Goal: Check status: Check status

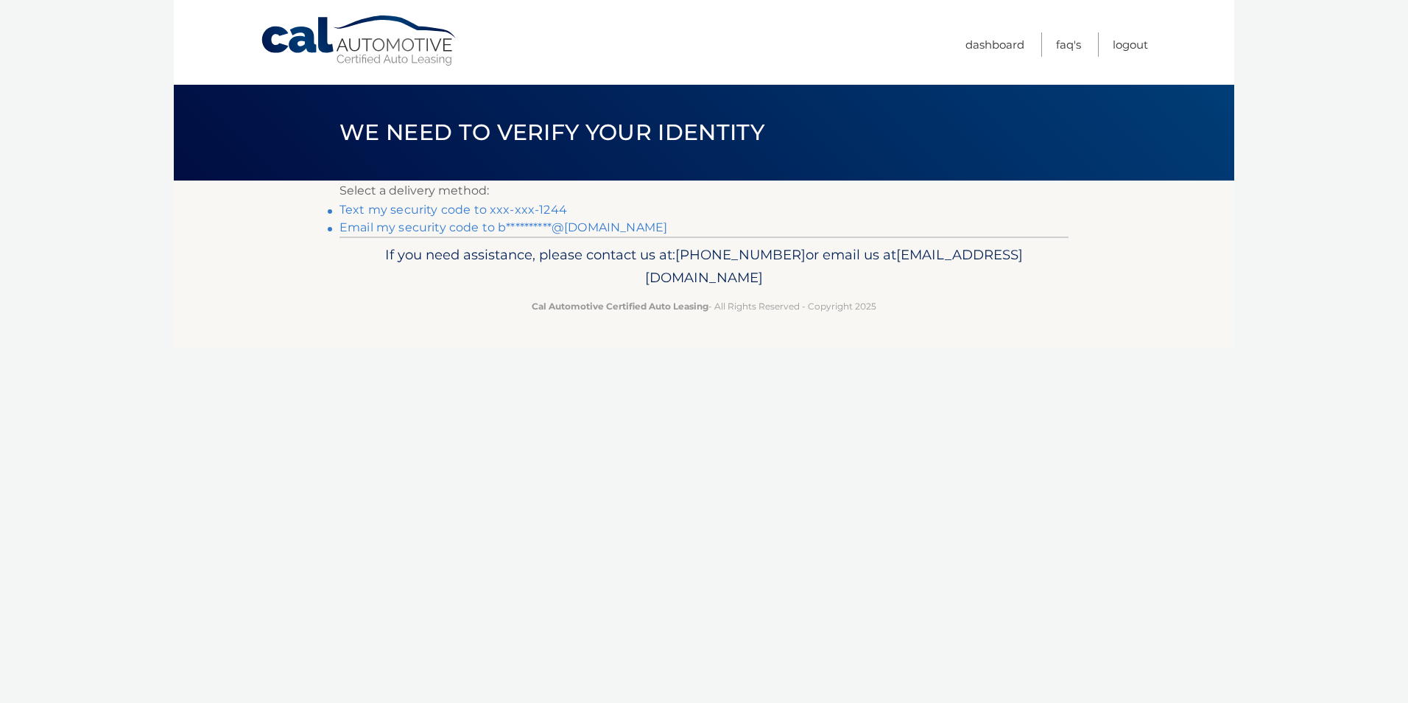
click at [506, 206] on link "Text my security code to xxx-xxx-1244" at bounding box center [454, 210] width 228 height 14
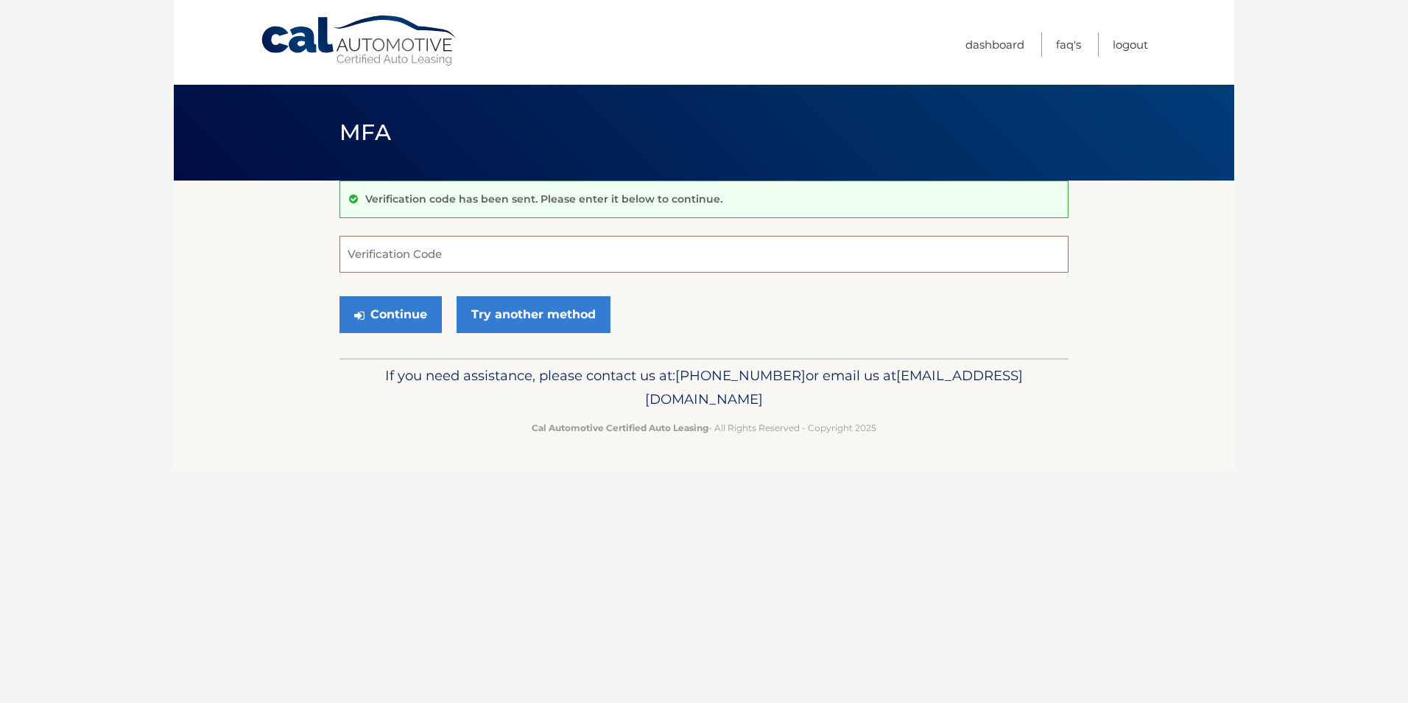
click at [453, 256] on input "Verification Code" at bounding box center [704, 254] width 729 height 37
type input "736440"
click at [390, 315] on button "Continue" at bounding box center [391, 314] width 102 height 37
